Goal: Find contact information: Obtain details needed to contact an individual or organization

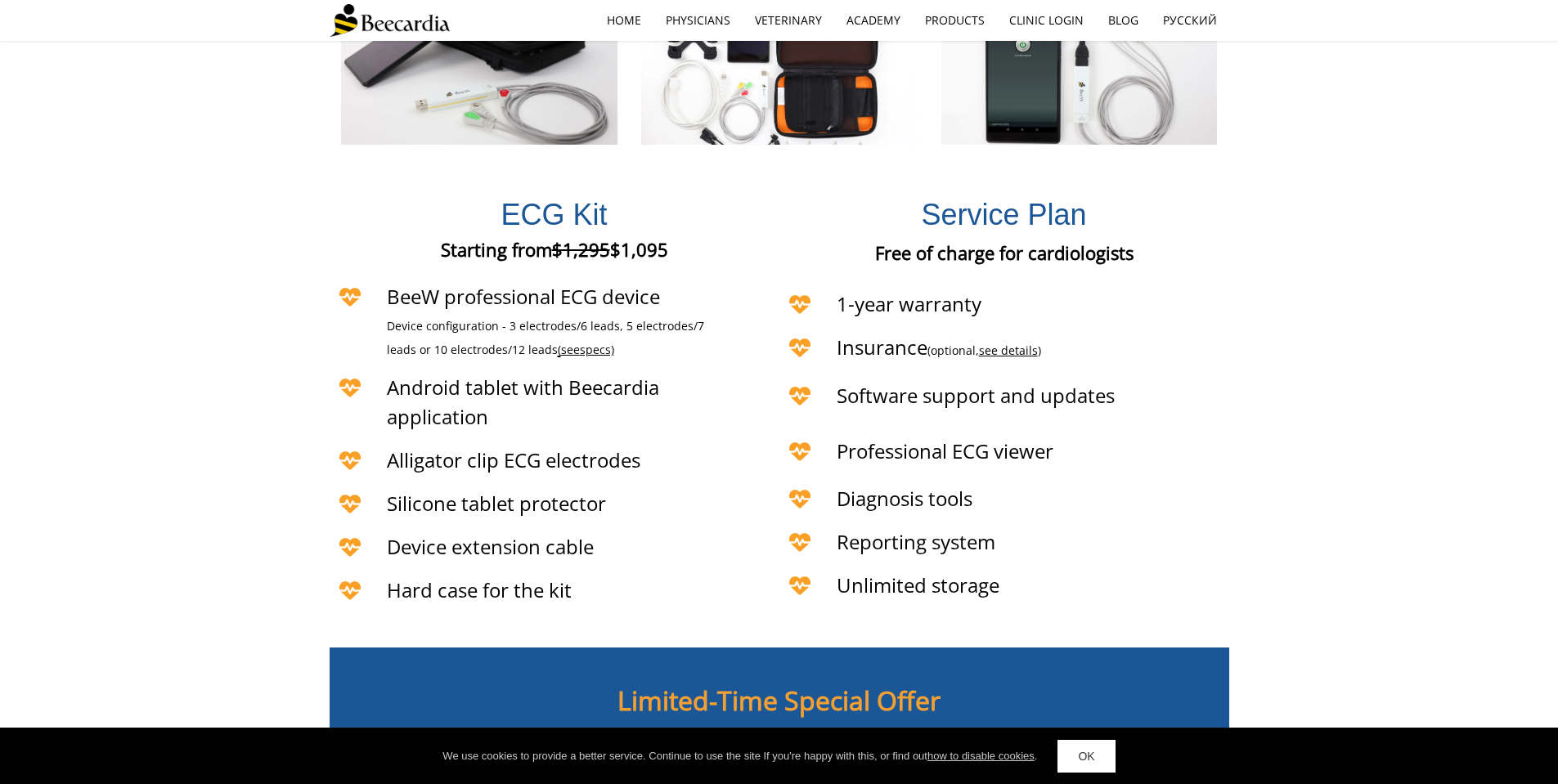
scroll to position [3826, 0]
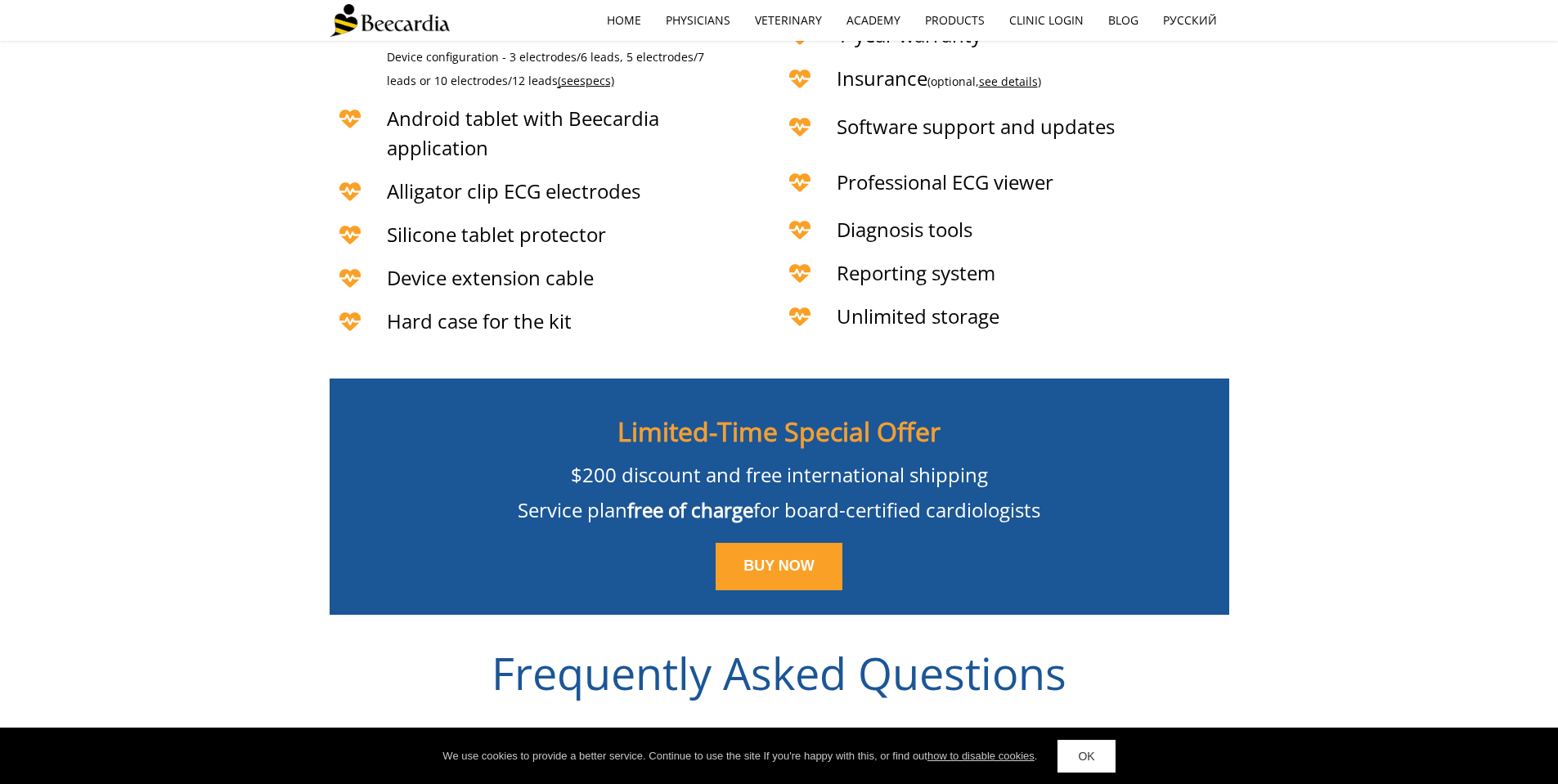
click at [1087, 748] on link "OK" at bounding box center [1085, 757] width 57 height 33
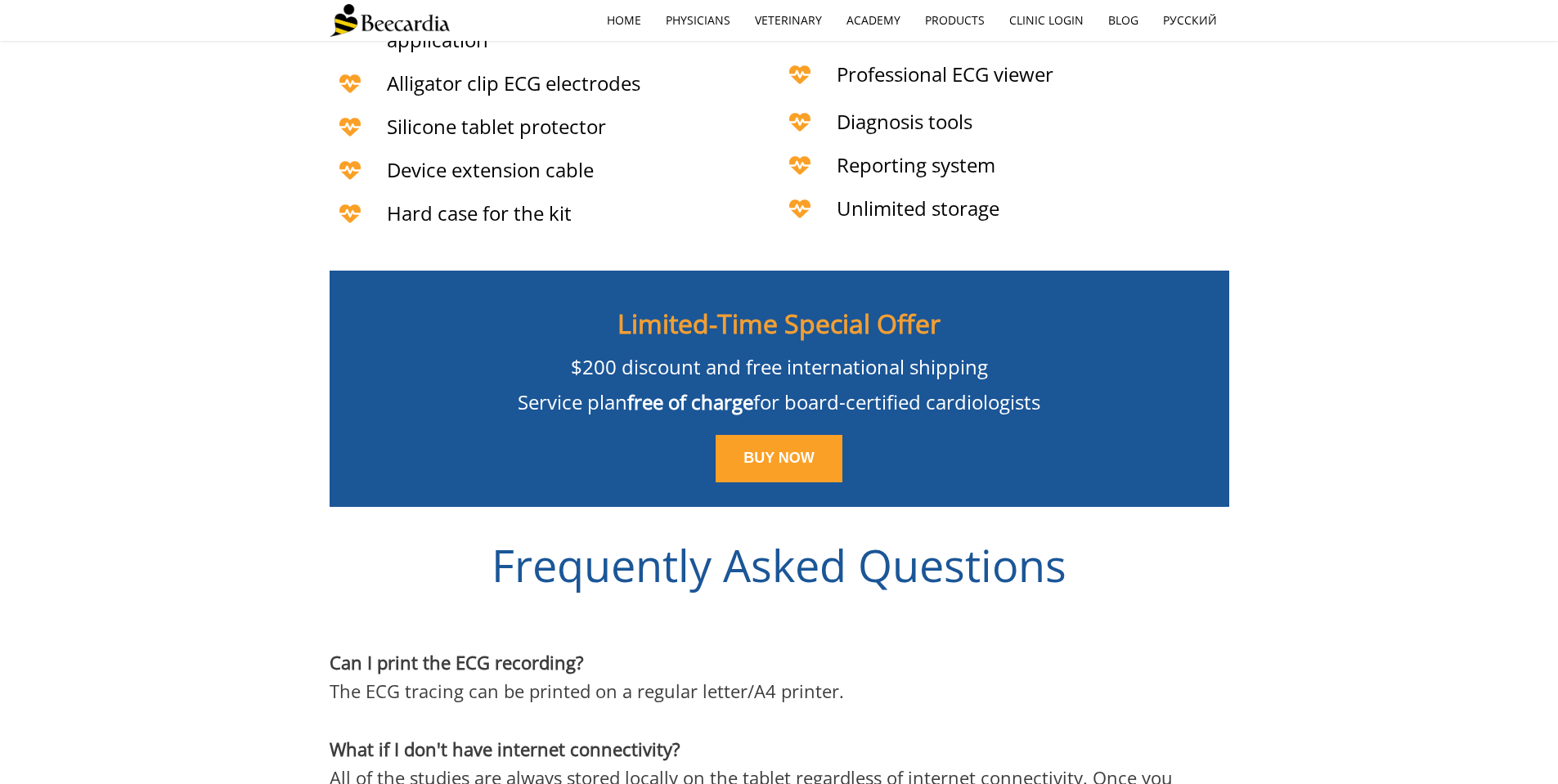
scroll to position [3765, 0]
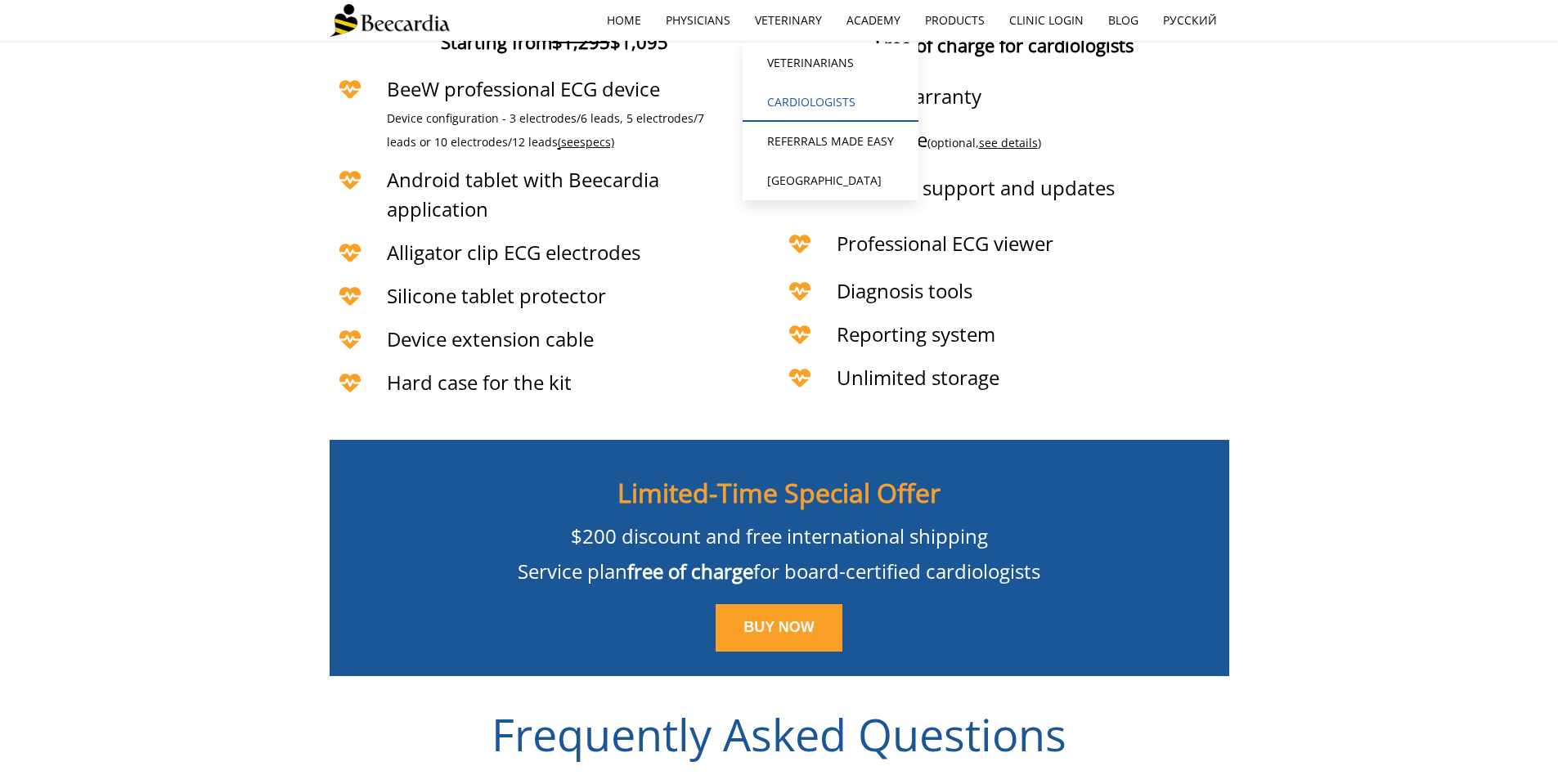
click at [832, 99] on link "Cardiologists" at bounding box center [830, 102] width 176 height 39
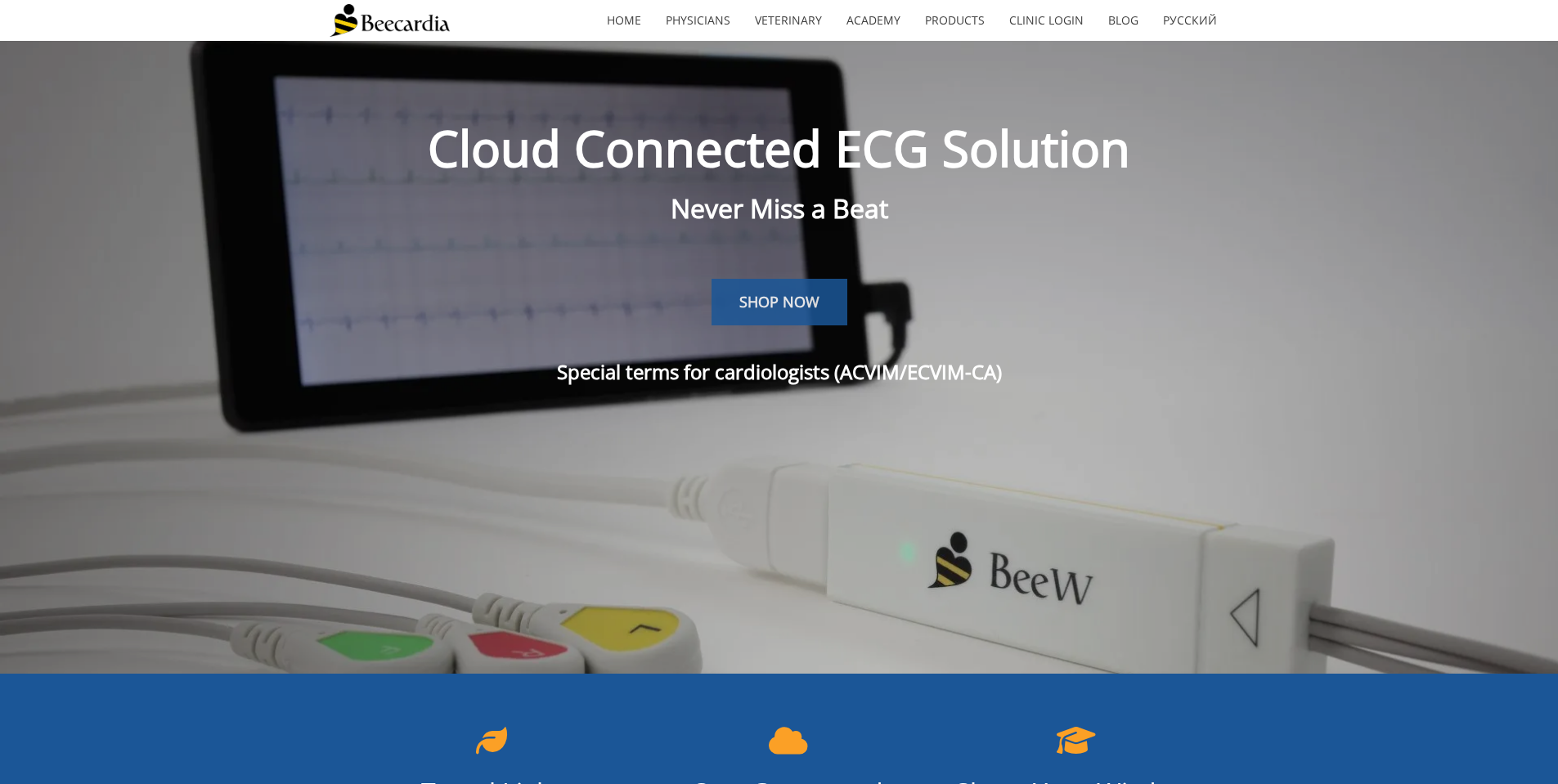
click at [819, 306] on link "SHOP NOW" at bounding box center [779, 302] width 136 height 47
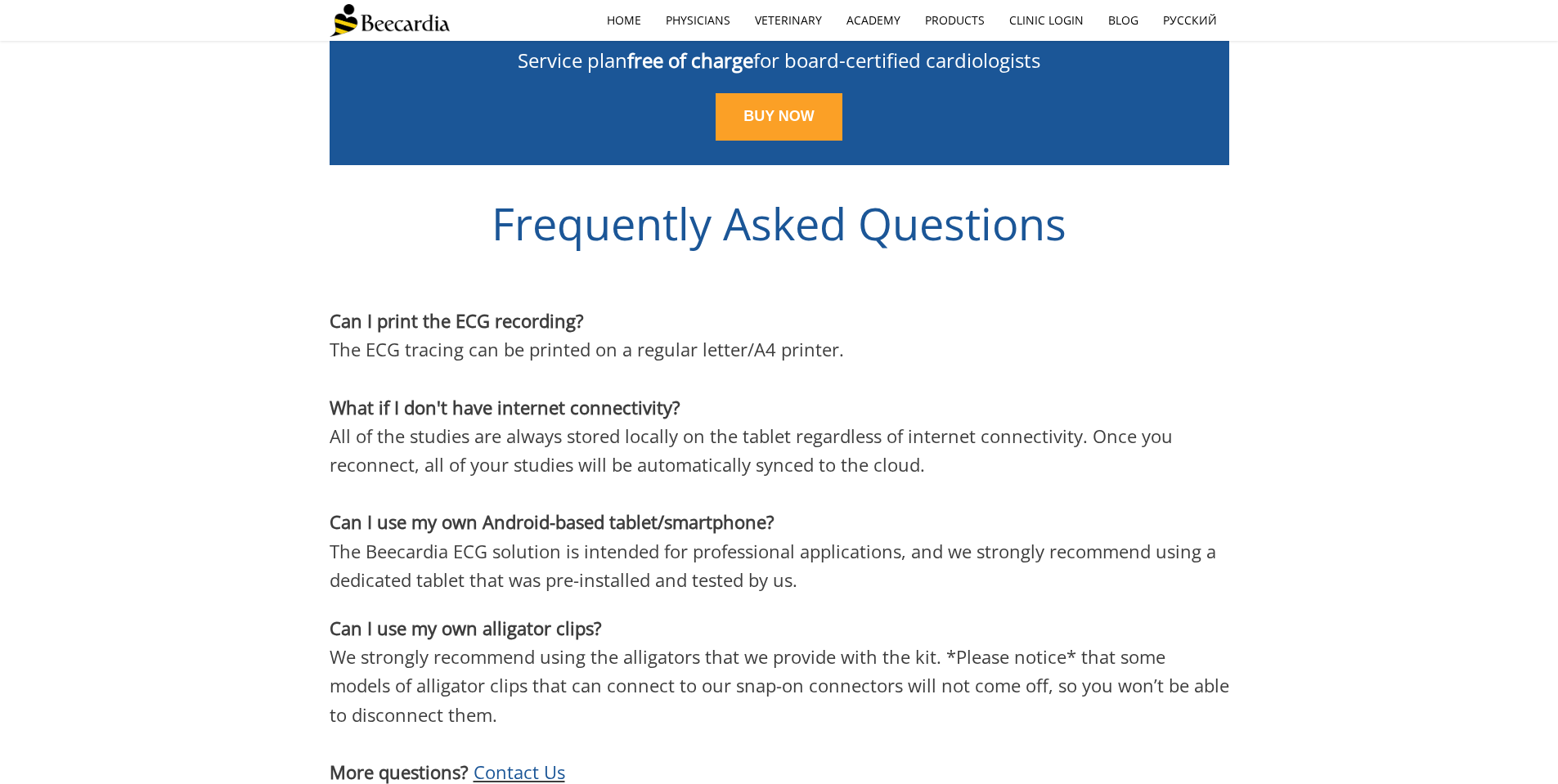
scroll to position [4501, 0]
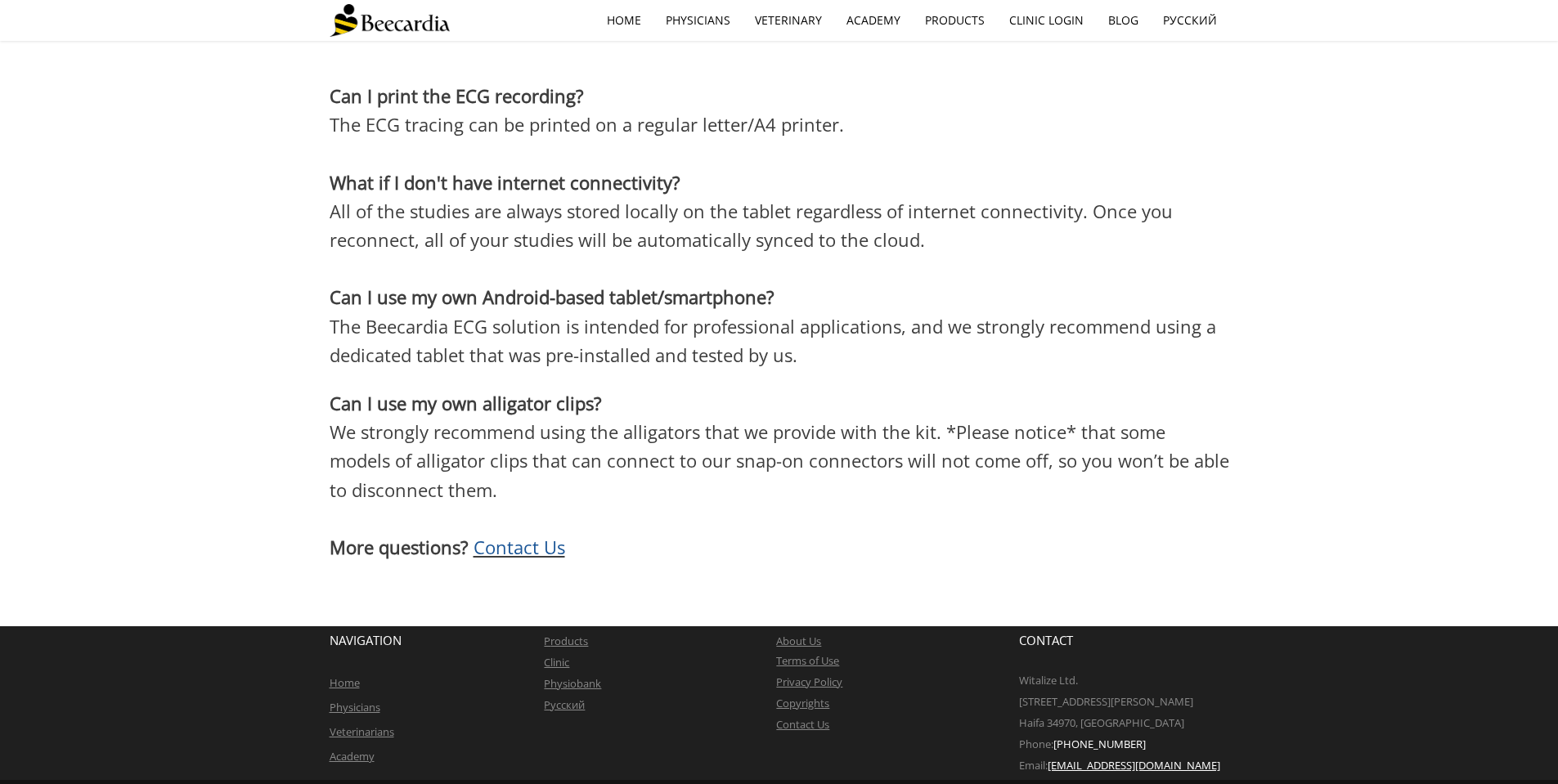
click at [516, 534] on span "Contact Us" at bounding box center [519, 546] width 92 height 25
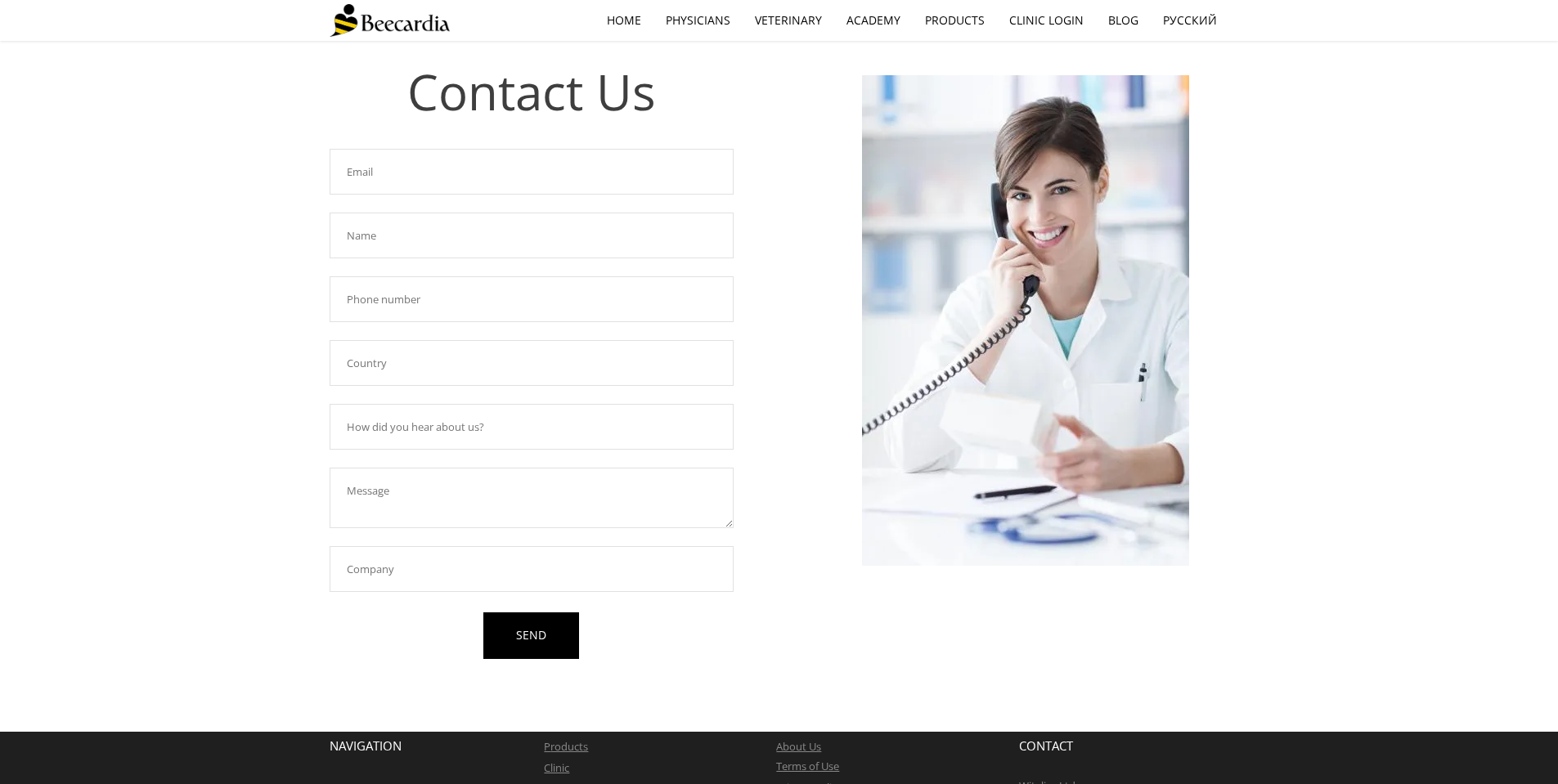
scroll to position [200, 0]
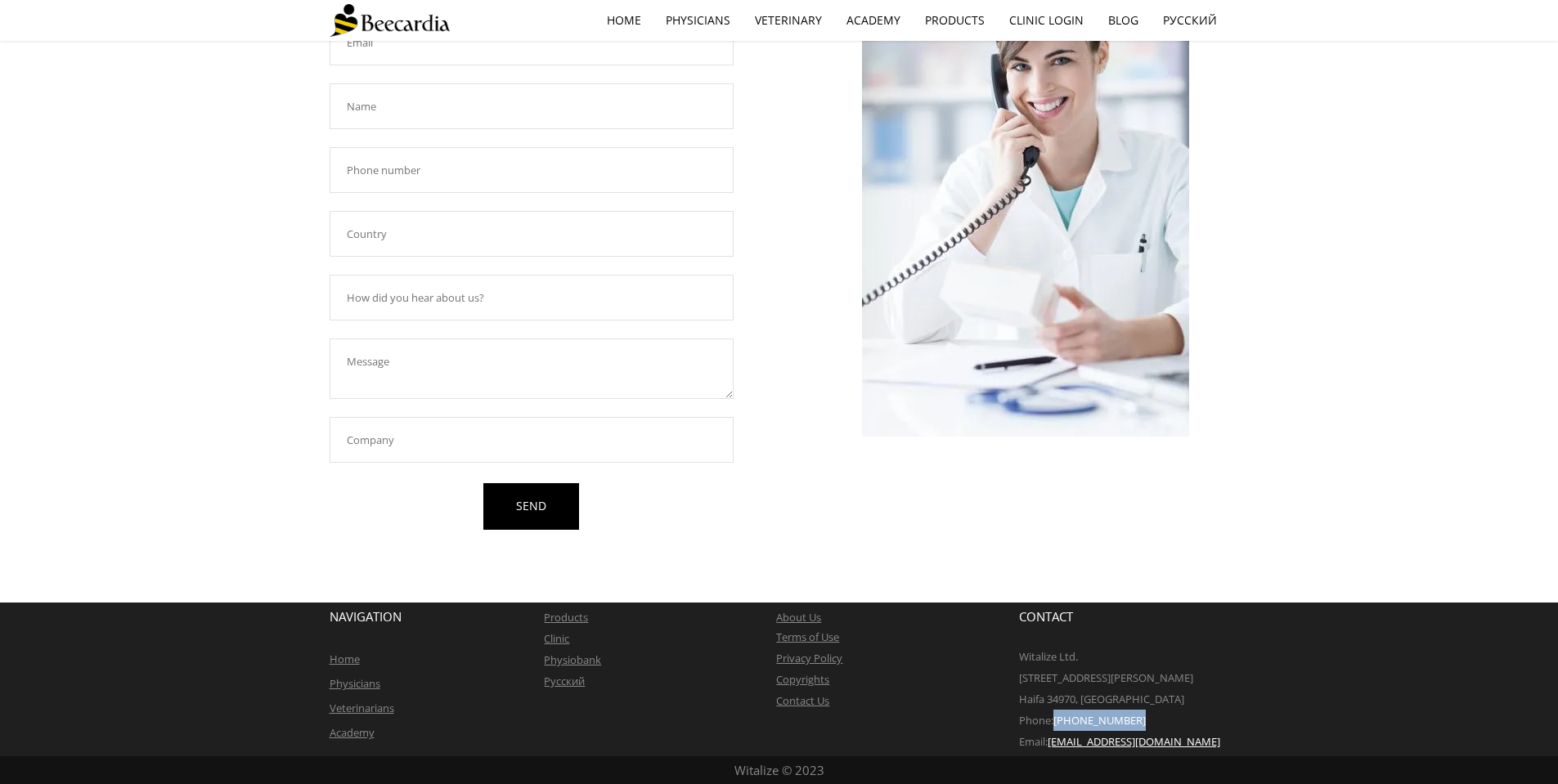
drag, startPoint x: 1141, startPoint y: 716, endPoint x: 1058, endPoint y: 719, distance: 83.1
click at [1058, 719] on p "Phone: +972-4-8110677" at bounding box center [1124, 720] width 210 height 21
copy span "[PHONE_NUMBER]"
drag, startPoint x: 1156, startPoint y: 740, endPoint x: 1052, endPoint y: 746, distance: 104.2
click at [1052, 746] on p "Email: info@beecardia.com" at bounding box center [1124, 741] width 210 height 21
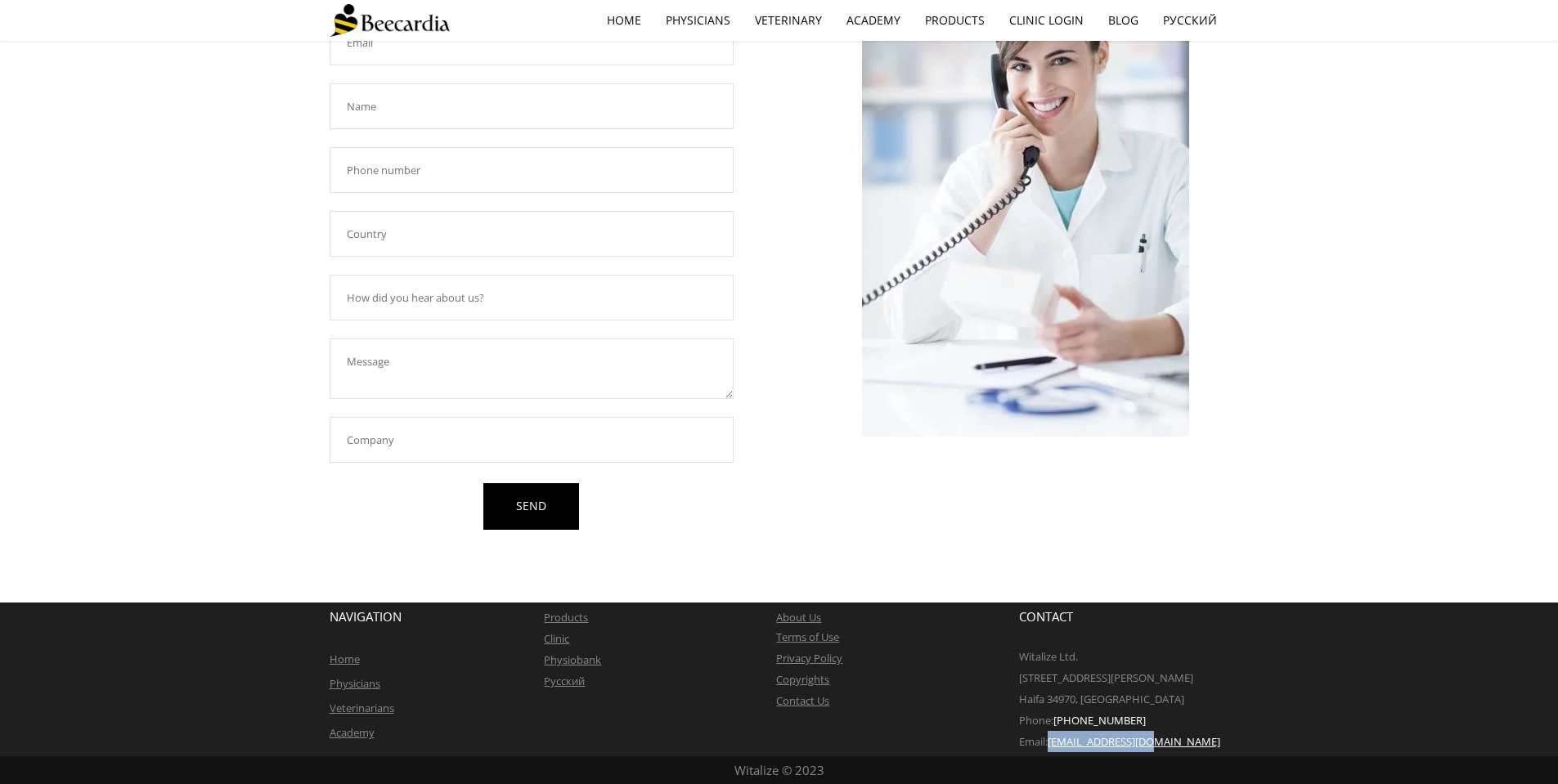
copy link "[EMAIL_ADDRESS][DOMAIN_NAME]"
